Goal: Check status: Check status

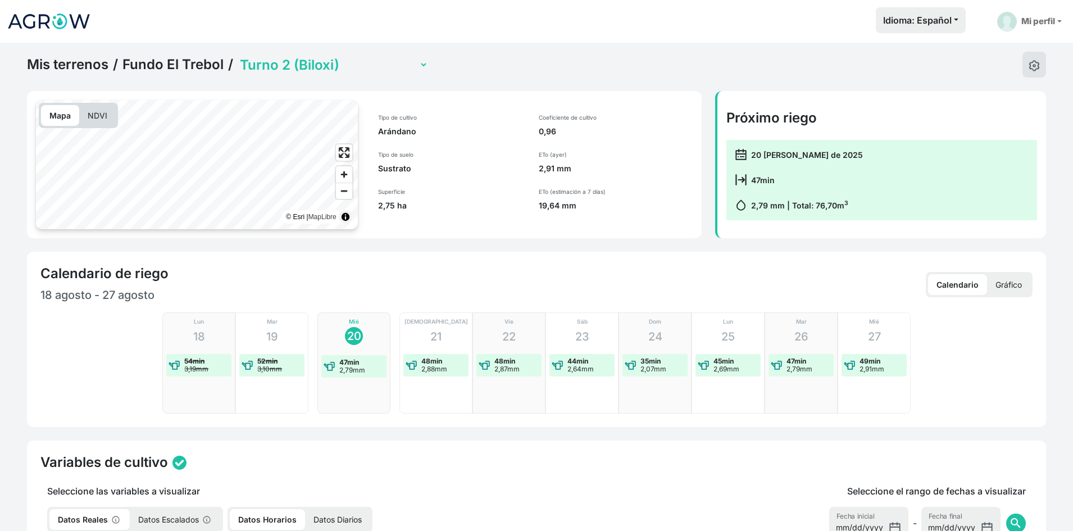
select select "2279"
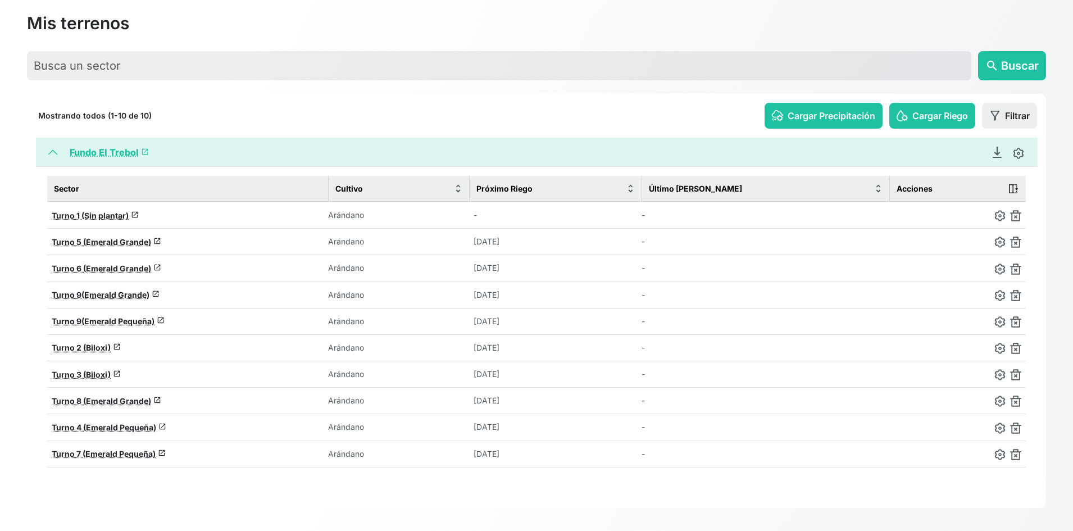
scroll to position [61, 0]
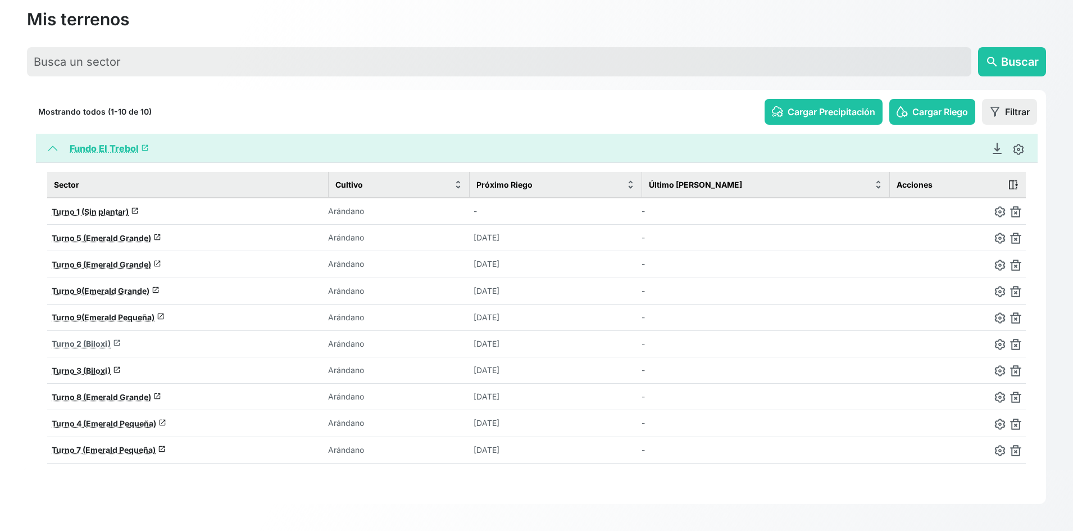
click at [105, 340] on span "Turno 2 (Biloxi)" at bounding box center [81, 344] width 59 height 10
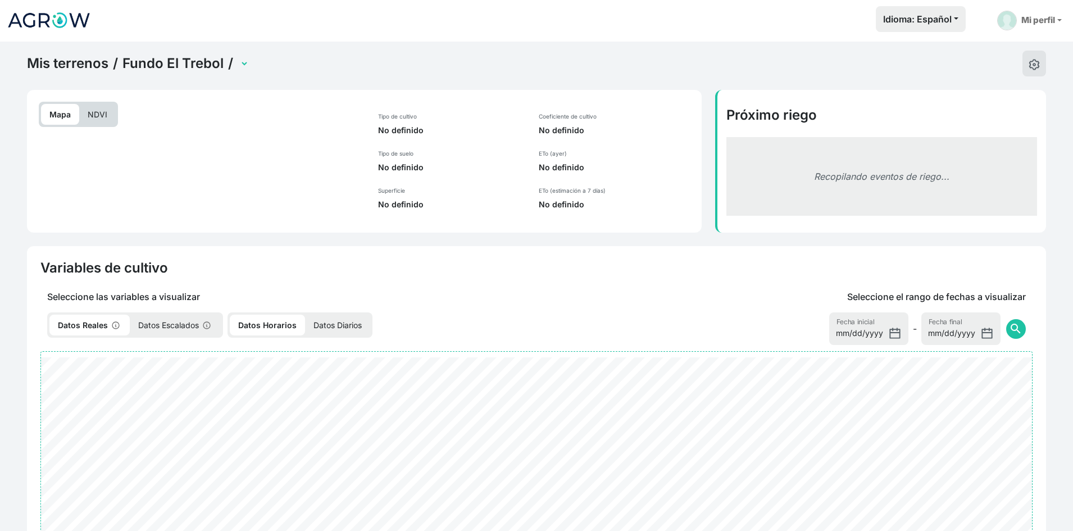
select select "2279"
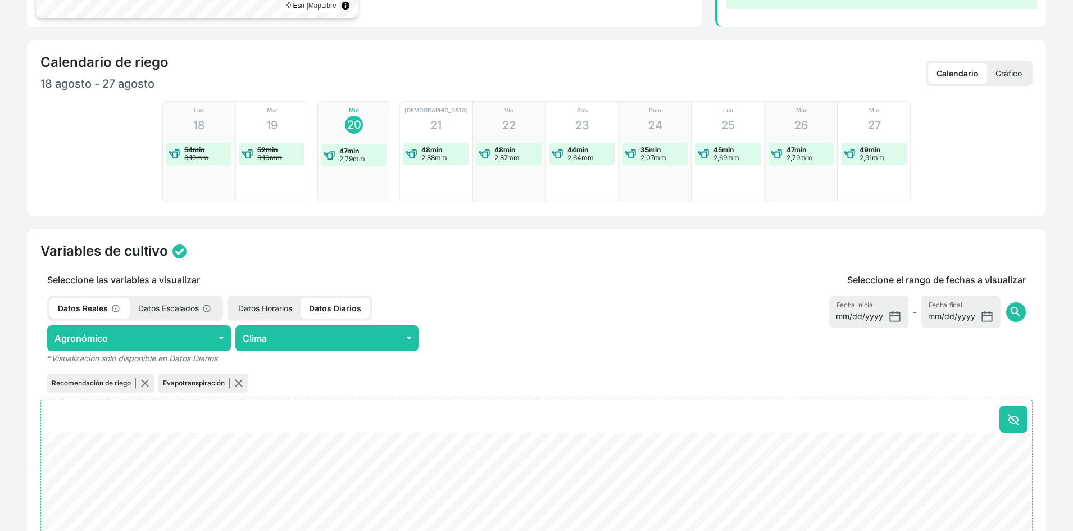
scroll to position [225, 0]
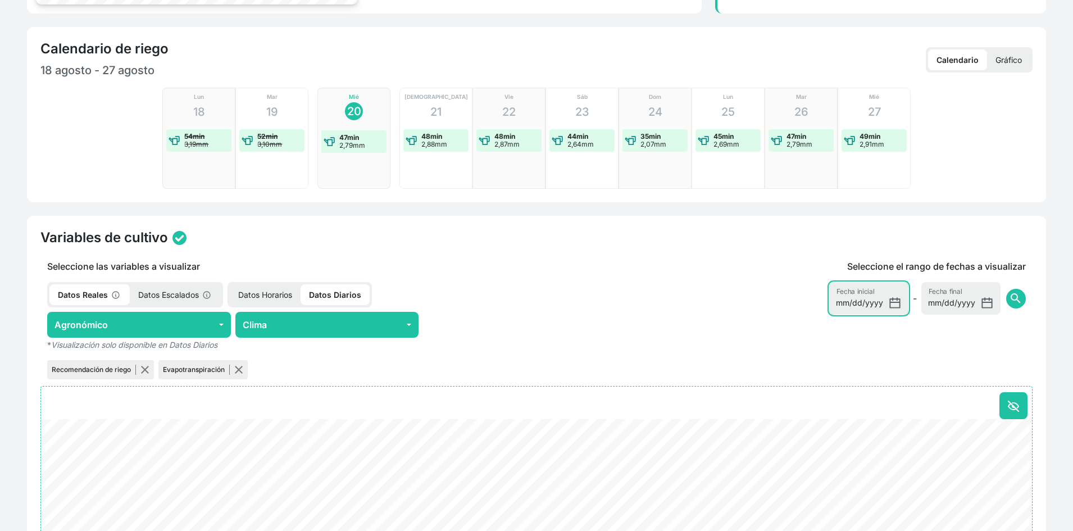
click at [866, 292] on input "2025-08-13" at bounding box center [868, 298] width 79 height 33
click at [898, 306] on input "2025-08-13" at bounding box center [868, 298] width 79 height 33
type input "2025-08-18"
click at [271, 295] on p "Datos Horarios" at bounding box center [265, 294] width 71 height 21
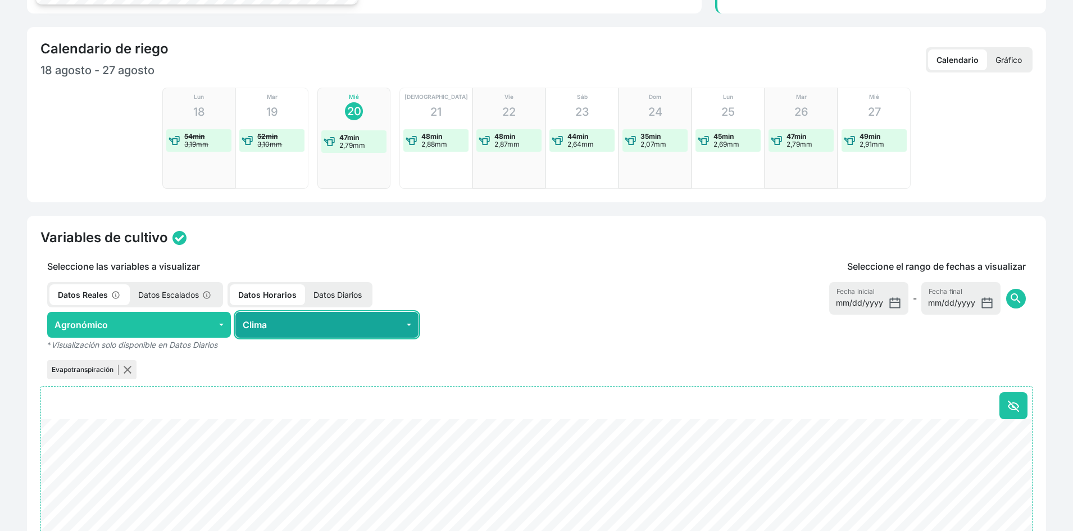
click at [260, 319] on button "Clima" at bounding box center [327, 325] width 184 height 26
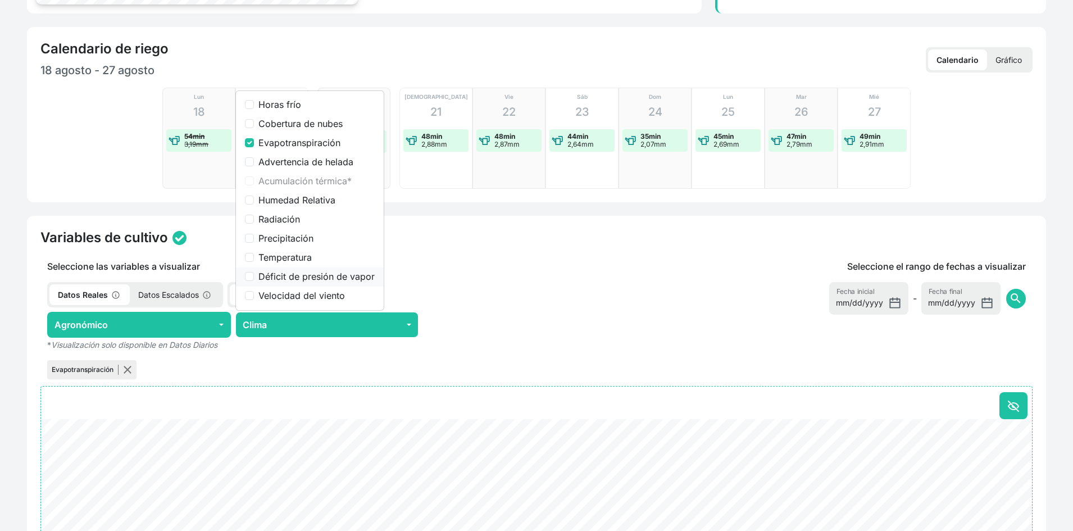
click at [266, 277] on label "Déficit de presión de vapor" at bounding box center [316, 276] width 116 height 13
click at [254, 277] on input "Déficit de presión de vapor" at bounding box center [249, 276] width 9 height 9
checkbox input "true"
click at [124, 371] on button "button" at bounding box center [127, 369] width 9 height 9
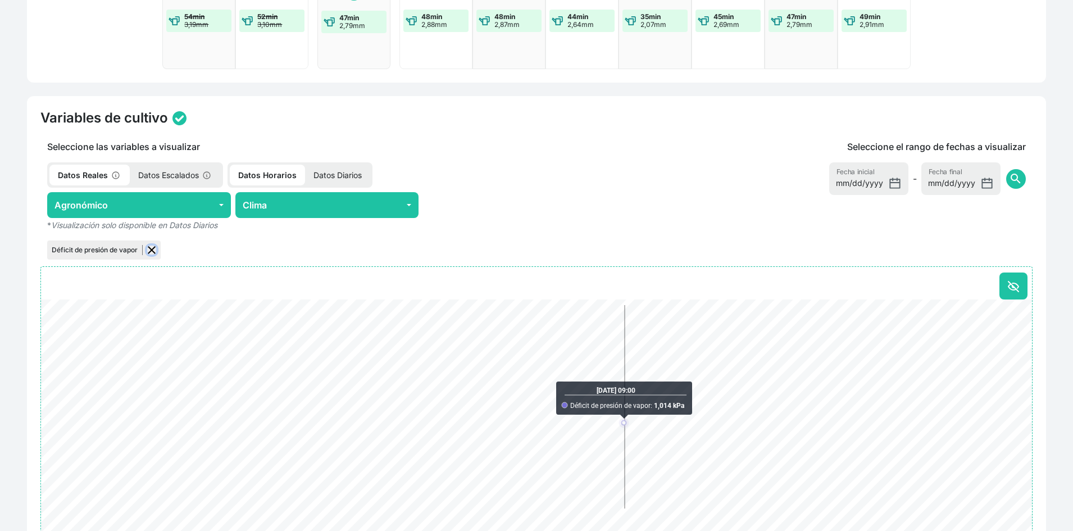
scroll to position [393, 0]
